Goal: Information Seeking & Learning: Learn about a topic

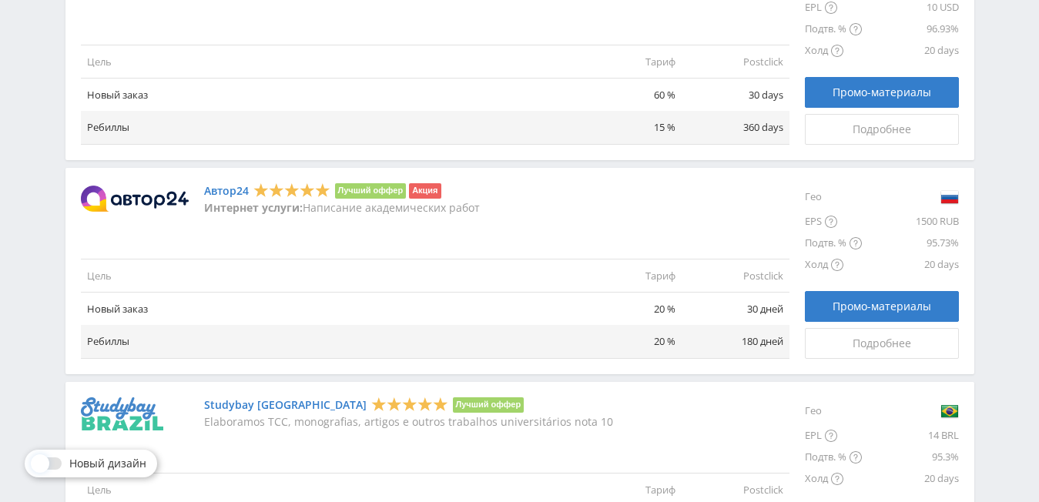
scroll to position [1227, 0]
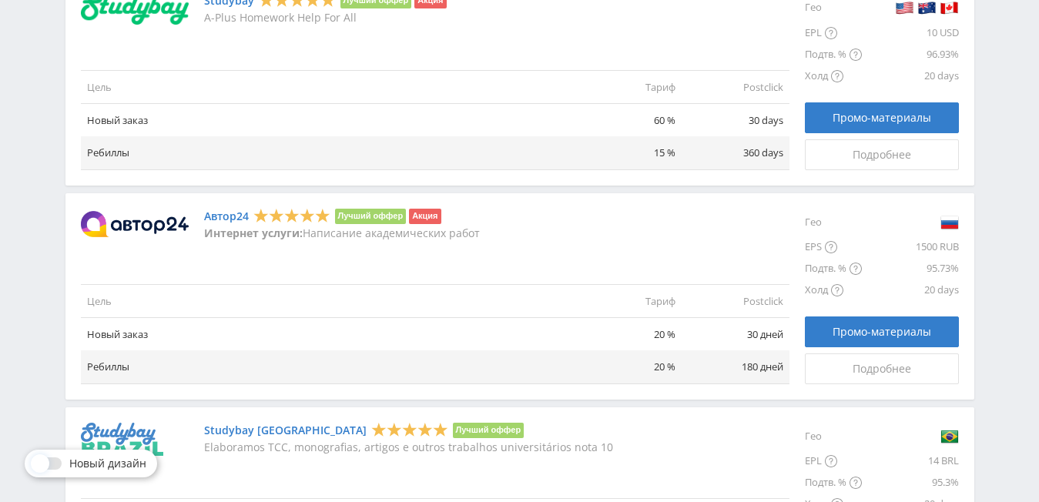
drag, startPoint x: 211, startPoint y: 217, endPoint x: 223, endPoint y: 226, distance: 15.4
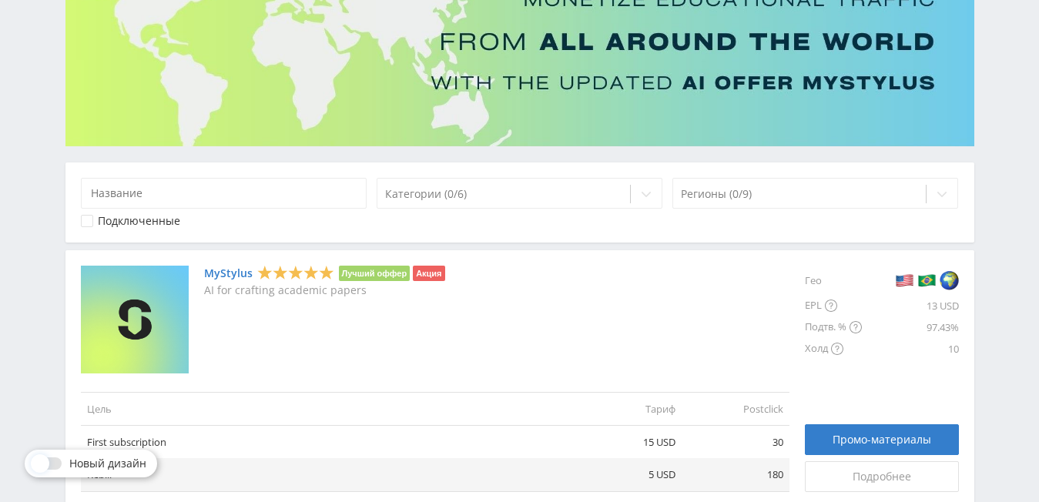
scroll to position [0, 0]
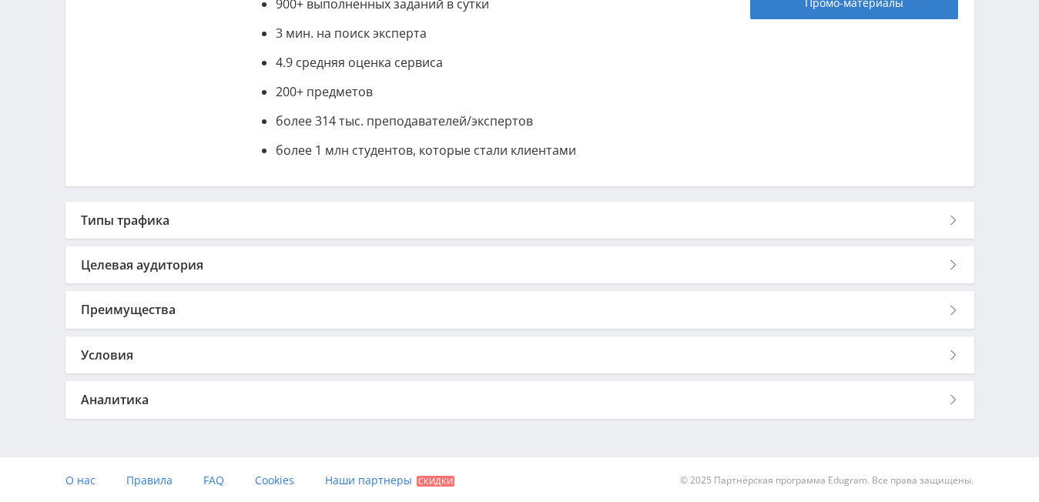
scroll to position [476, 0]
click at [129, 350] on div "Условия" at bounding box center [519, 353] width 909 height 37
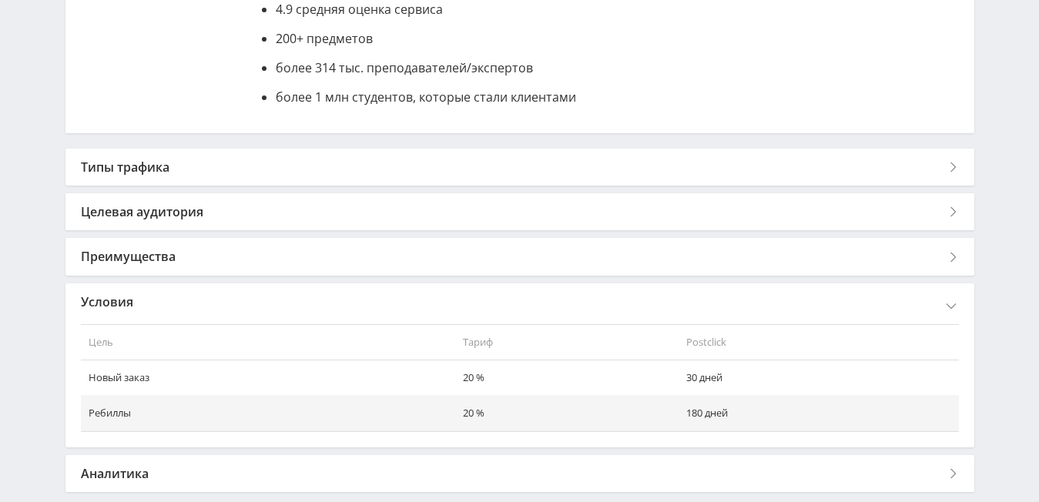
scroll to position [553, 0]
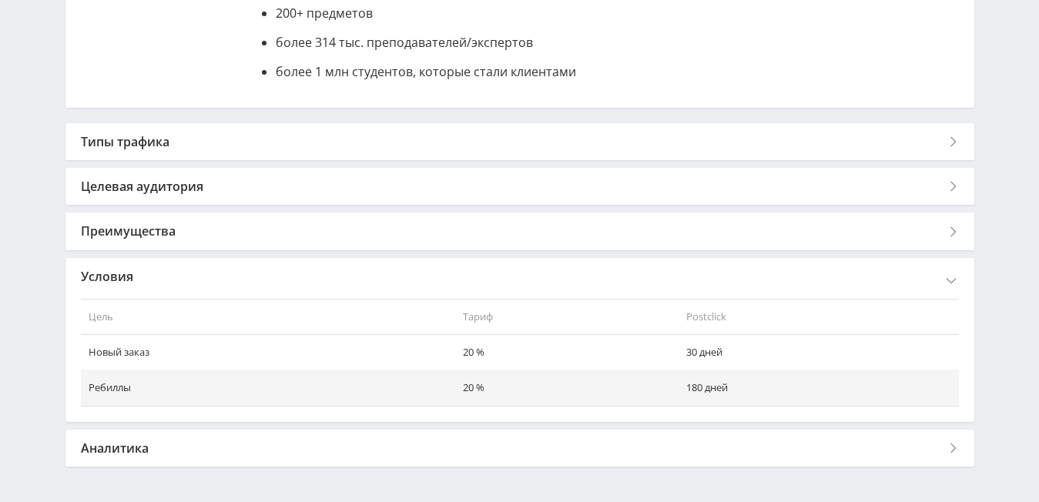
click at [129, 350] on td "Новый заказ" at bounding box center [268, 352] width 374 height 35
click at [113, 444] on div "Аналитика" at bounding box center [519, 448] width 909 height 37
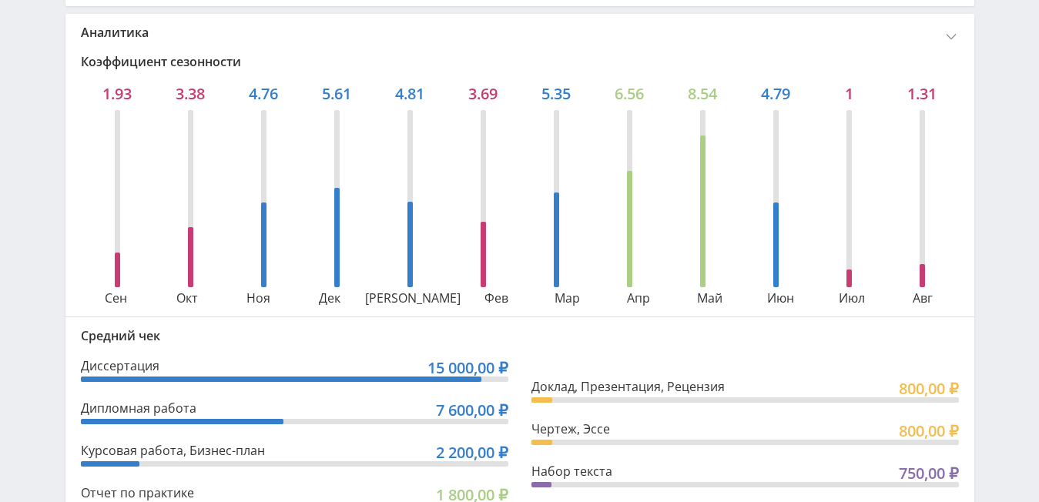
scroll to position [944, 0]
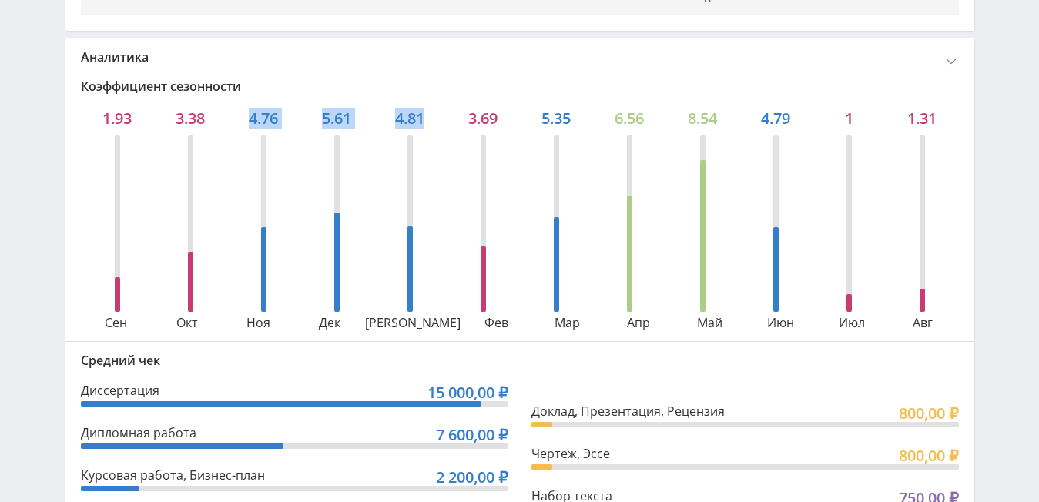
drag, startPoint x: 240, startPoint y: 124, endPoint x: 443, endPoint y: 115, distance: 203.6
click at [443, 115] on div "1.93 3.38 4.76 5.61 4.81 3.69 5.35 6.56 8.54 4.79 1 1.31" at bounding box center [520, 118] width 878 height 18
click at [401, 119] on div "4.81" at bounding box center [409, 118] width 29 height 18
drag, startPoint x: 540, startPoint y: 117, endPoint x: 713, endPoint y: 114, distance: 173.3
click at [713, 114] on div "1.93 3.38 4.76 5.61 4.81 3.69 5.35 6.56 8.54 4.79 1 1.31" at bounding box center [520, 118] width 878 height 18
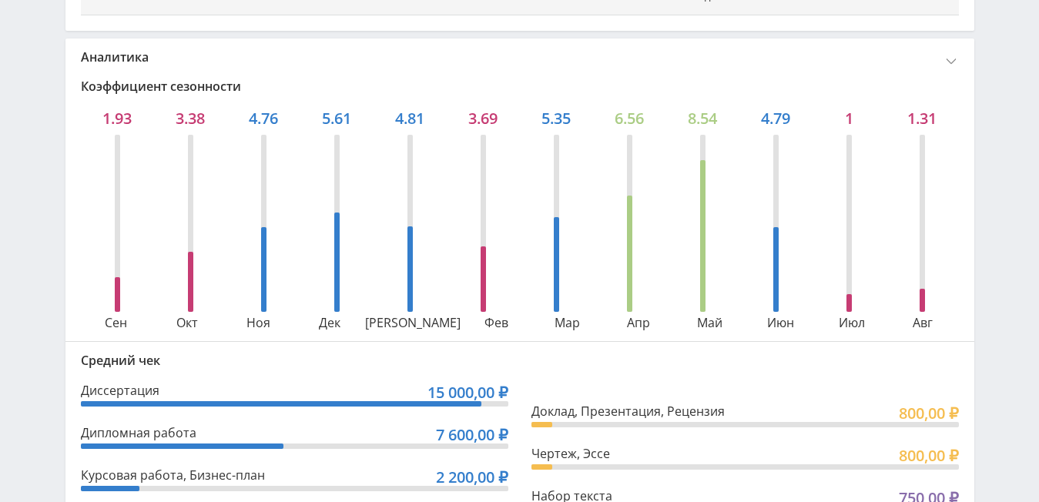
click at [704, 149] on div at bounding box center [702, 223] width 5 height 177
